Goal: Find specific page/section: Find specific page/section

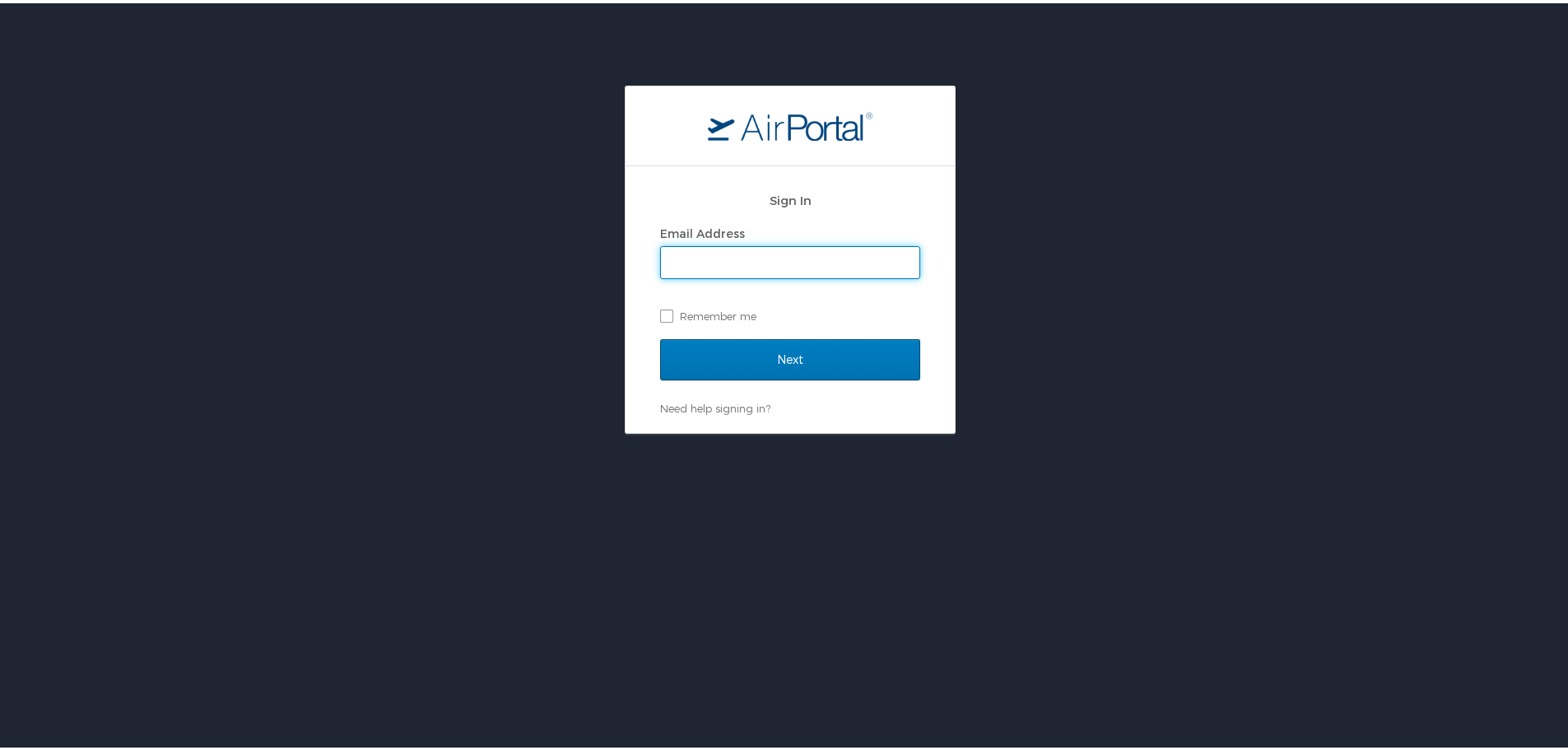
type input "krichardson@jimnnicks.com"
click at [666, 311] on label "Remember me" at bounding box center [791, 313] width 260 height 25
click at [666, 311] on input "Remember me" at bounding box center [666, 312] width 11 height 11
checkbox input "true"
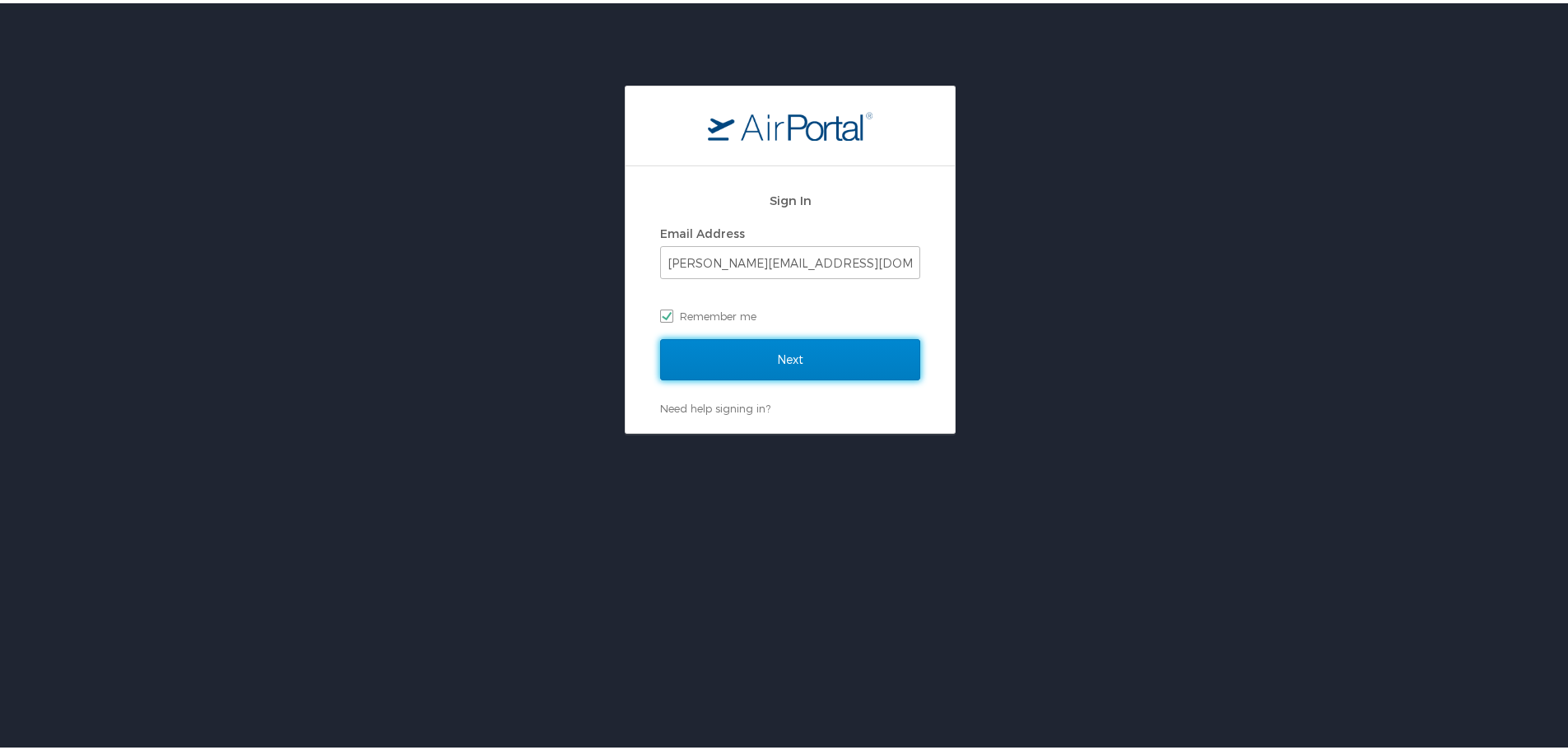
click at [743, 344] on input "Next" at bounding box center [791, 357] width 260 height 41
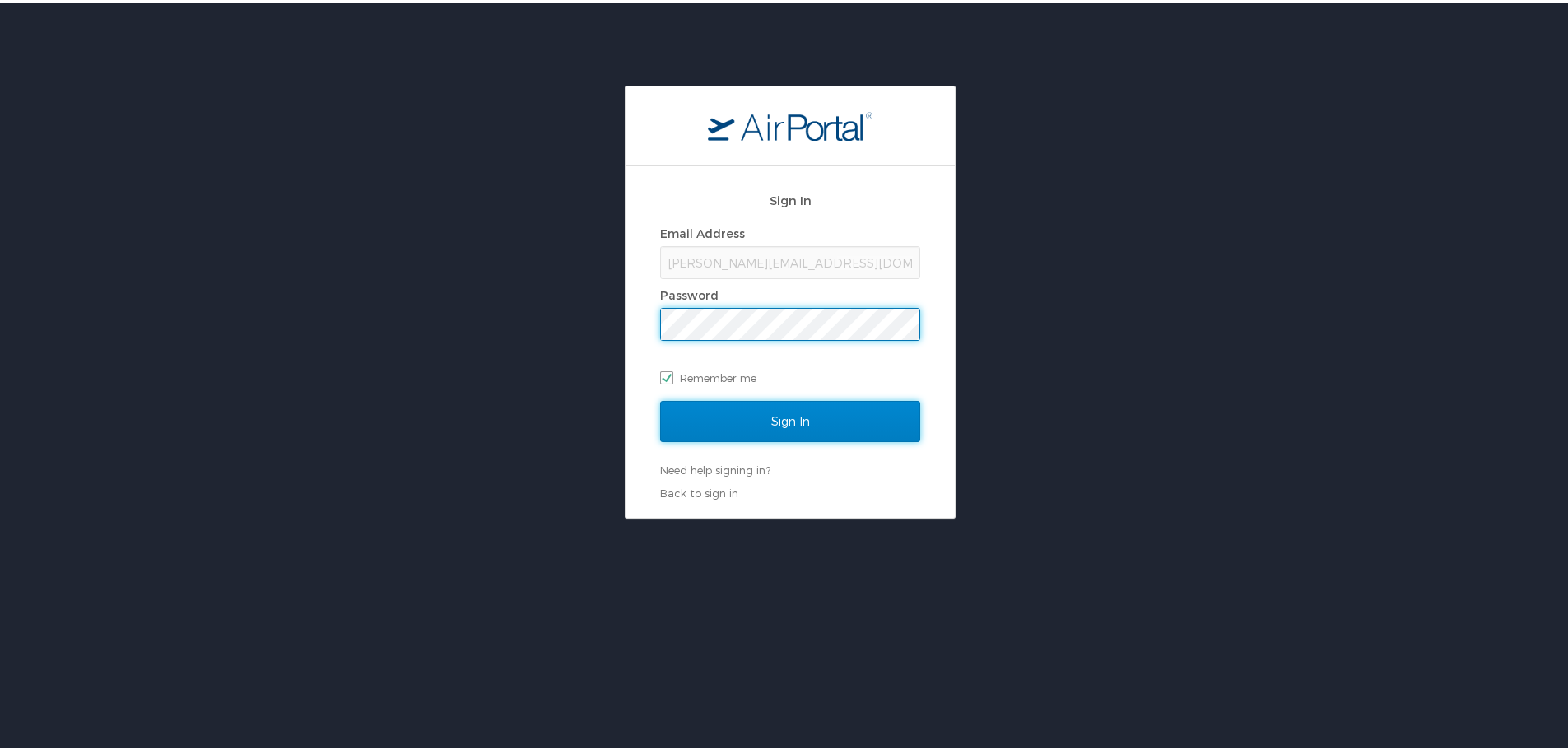
click at [696, 419] on input "Sign In" at bounding box center [791, 418] width 260 height 41
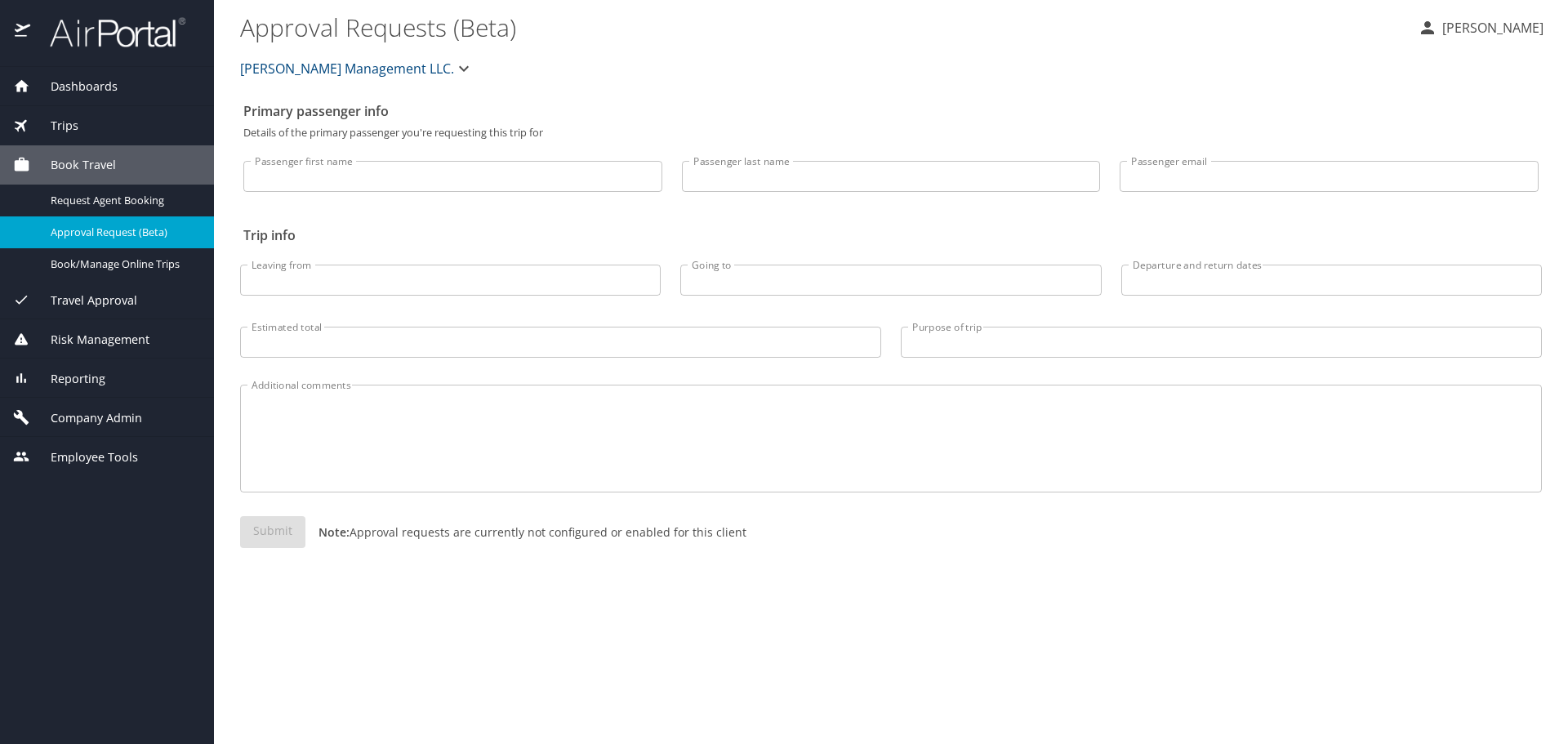
click at [88, 370] on span "Reporting" at bounding box center [67, 379] width 75 height 18
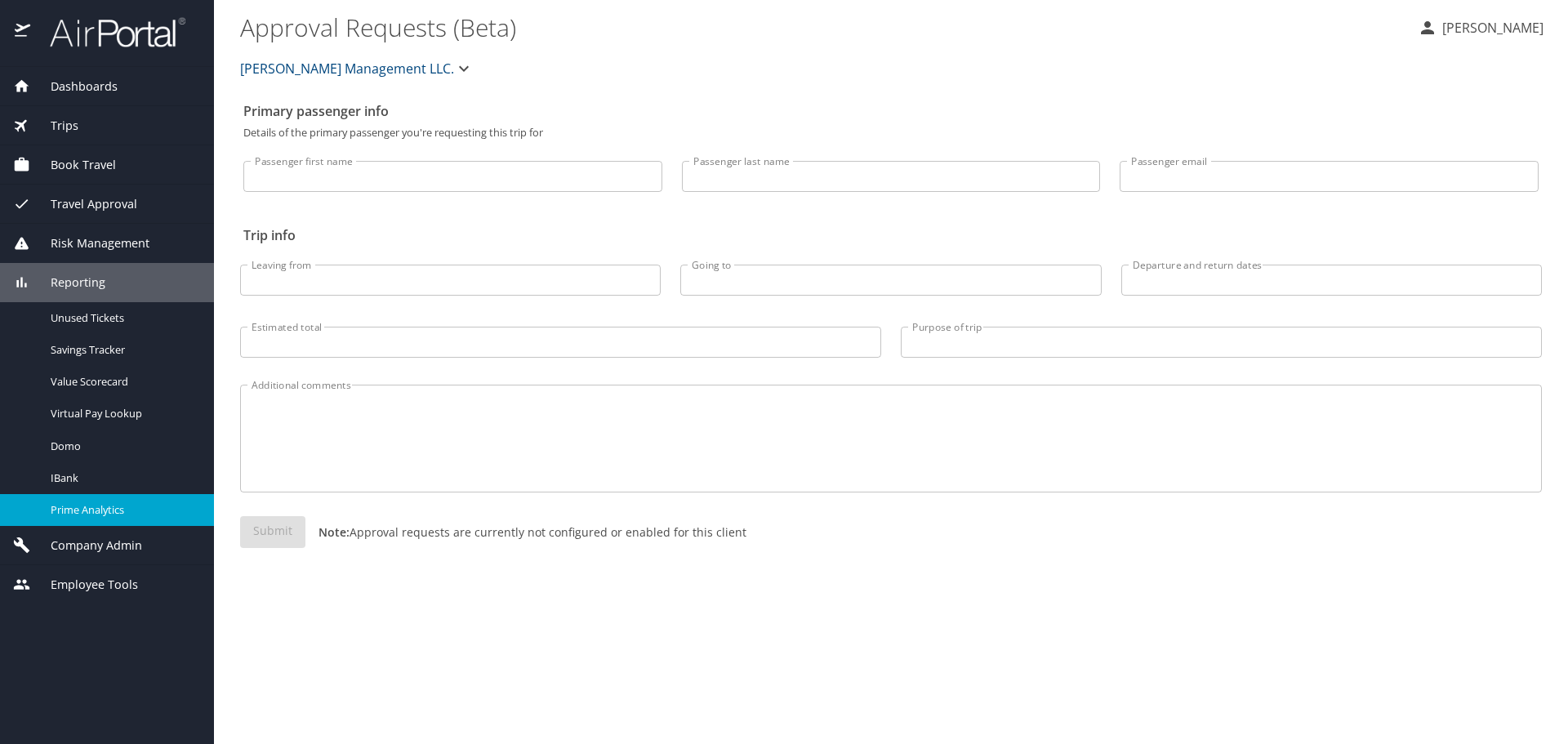
click at [94, 501] on div "Prime Analytics" at bounding box center [107, 510] width 187 height 19
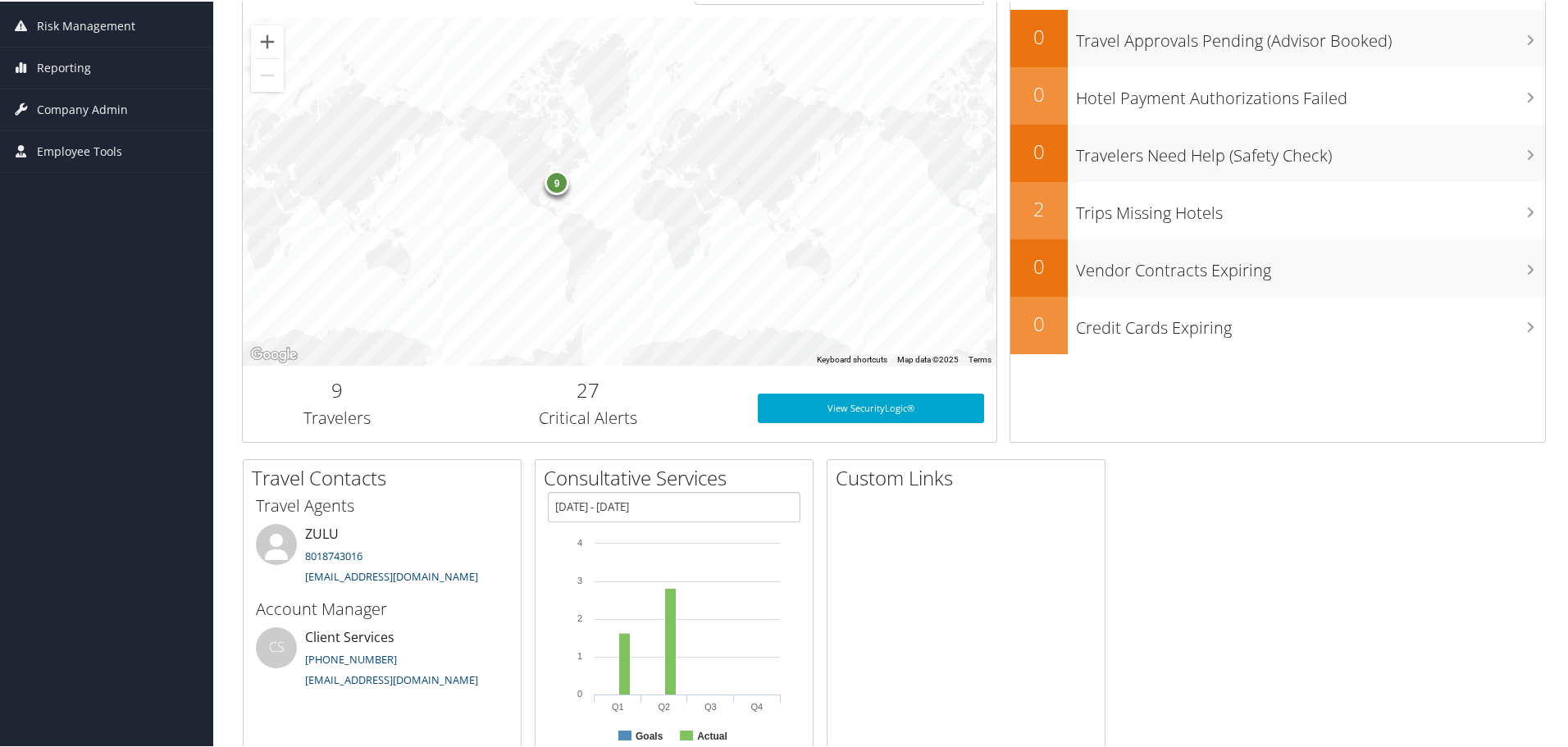
scroll to position [282, 0]
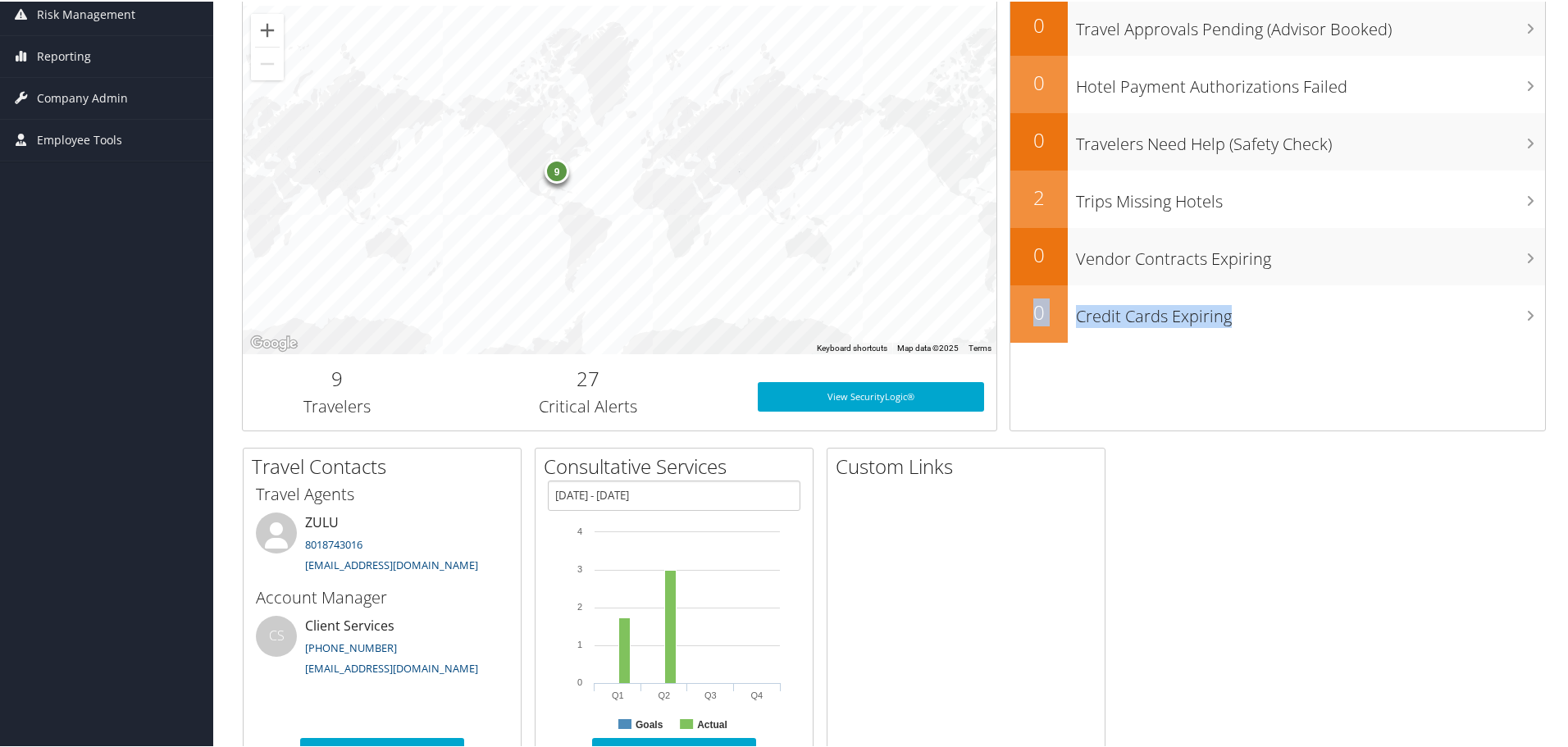
drag, startPoint x: 1567, startPoint y: 277, endPoint x: 1568, endPoint y: 353, distance: 76.0
click at [1567, 353] on html "Menu Dashboards ► AirPortal 360™ (Manager) My Travel Dashboard Trips ► Airtiner…" at bounding box center [787, 91] width 1574 height 747
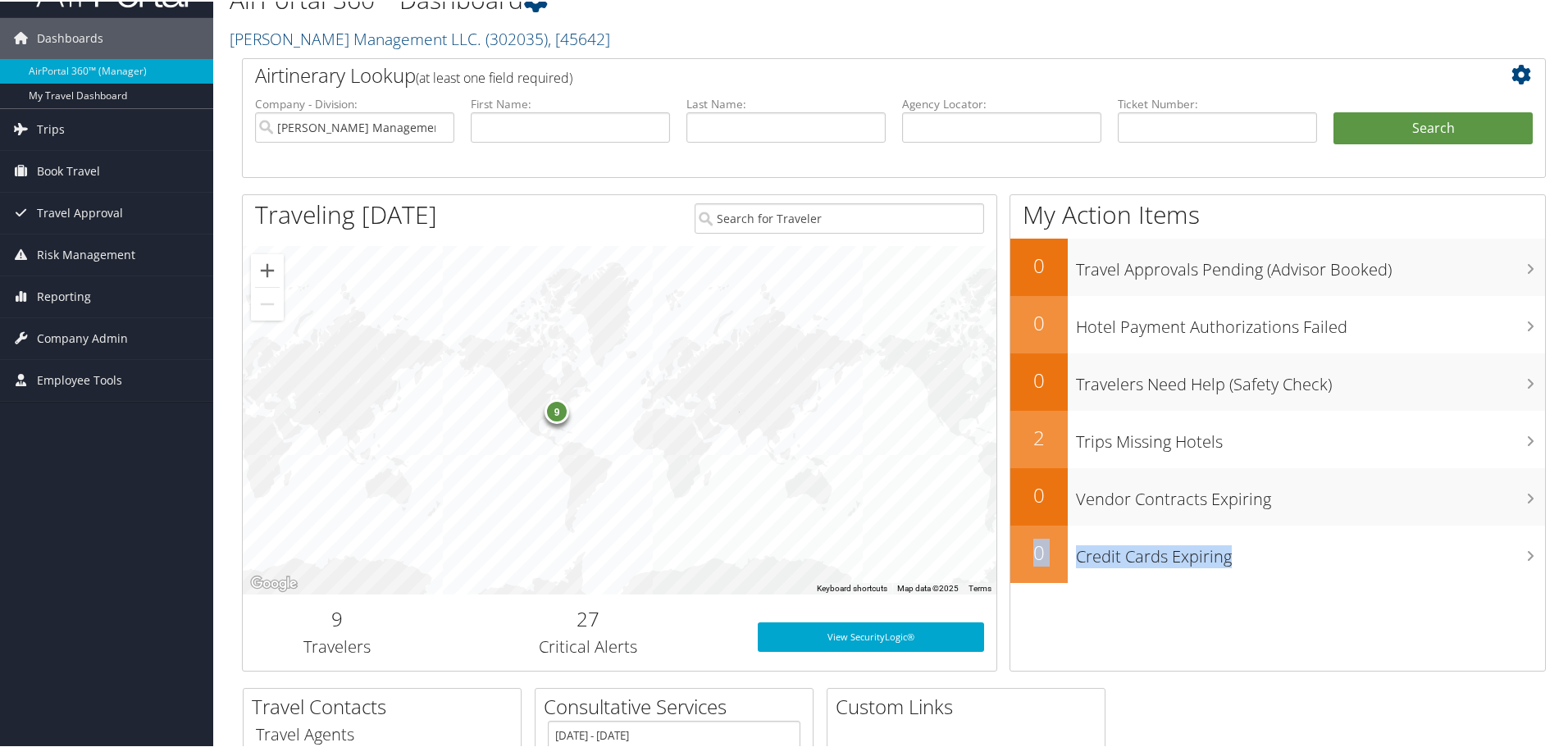
scroll to position [0, 0]
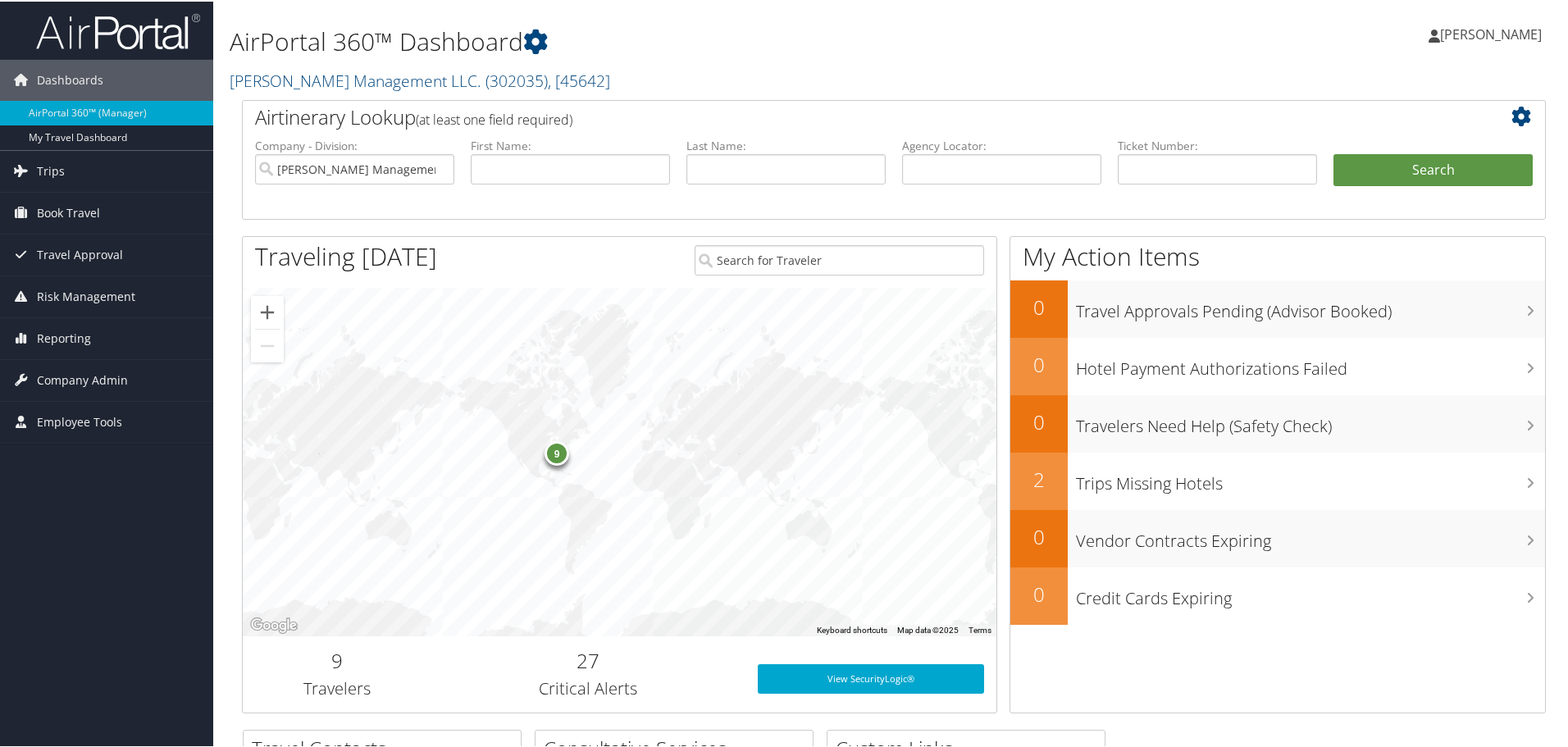
click at [344, 254] on h1 "Traveling [DATE]" at bounding box center [345, 255] width 182 height 35
click at [486, 75] on span "( 302035 )" at bounding box center [517, 79] width 62 height 22
click at [275, 165] on link "[PERSON_NAME] Management LLC., [45642]" at bounding box center [337, 159] width 216 height 43
